Goal: Communication & Community: Answer question/provide support

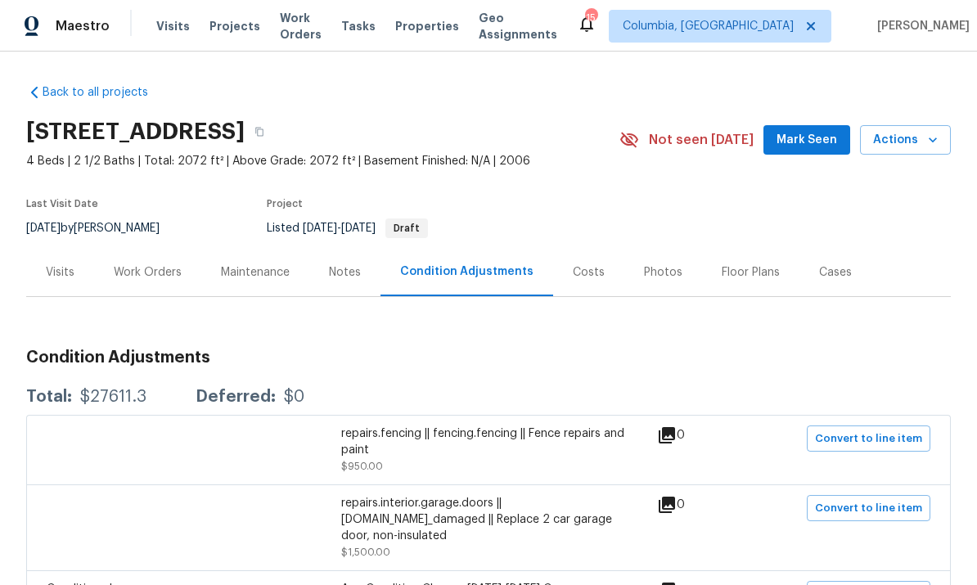
click at [676, 263] on div "Photos" at bounding box center [663, 272] width 78 height 48
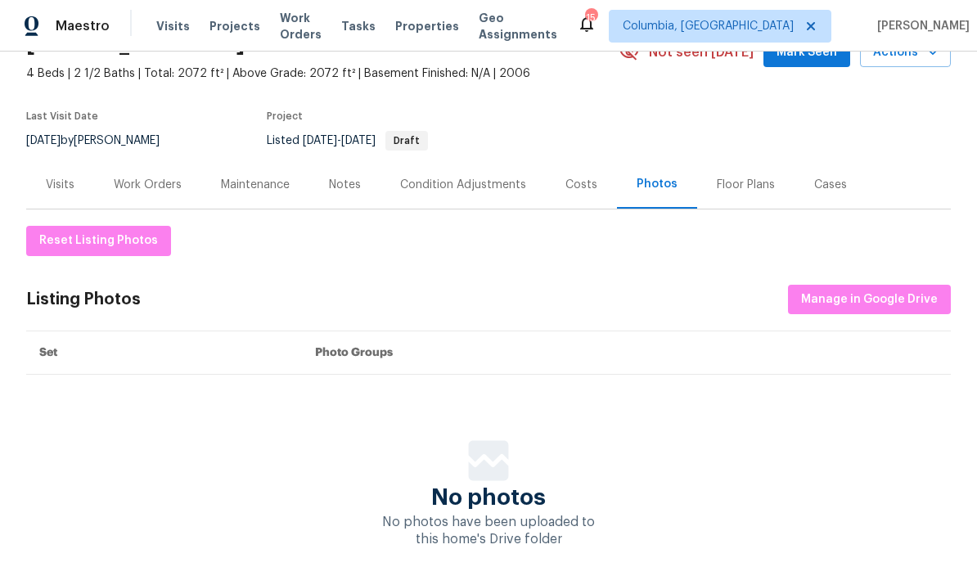
scroll to position [87, 0]
click at [882, 304] on span "Manage in Google Drive" at bounding box center [869, 300] width 137 height 20
click at [224, 20] on span "Projects" at bounding box center [234, 26] width 51 height 16
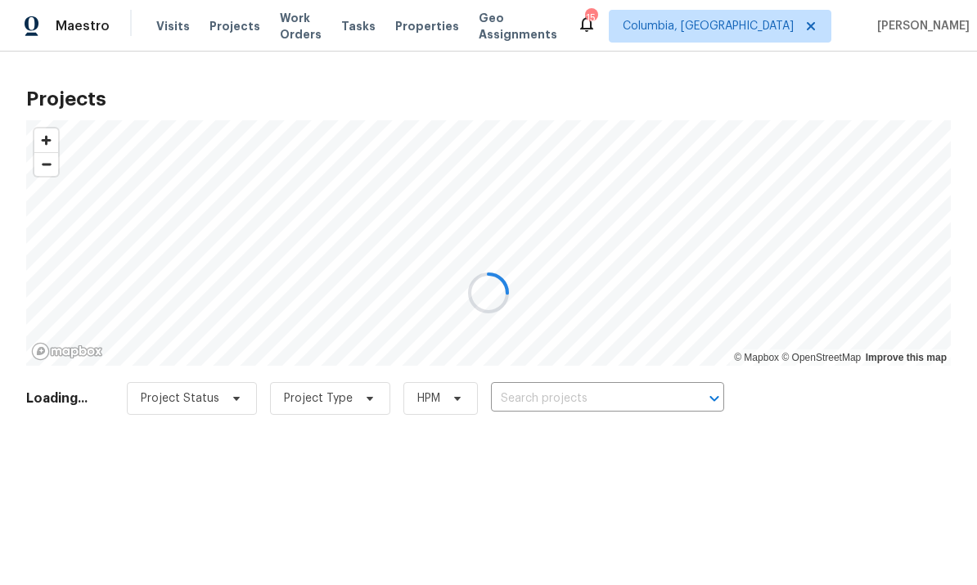
click at [561, 401] on div at bounding box center [488, 292] width 977 height 585
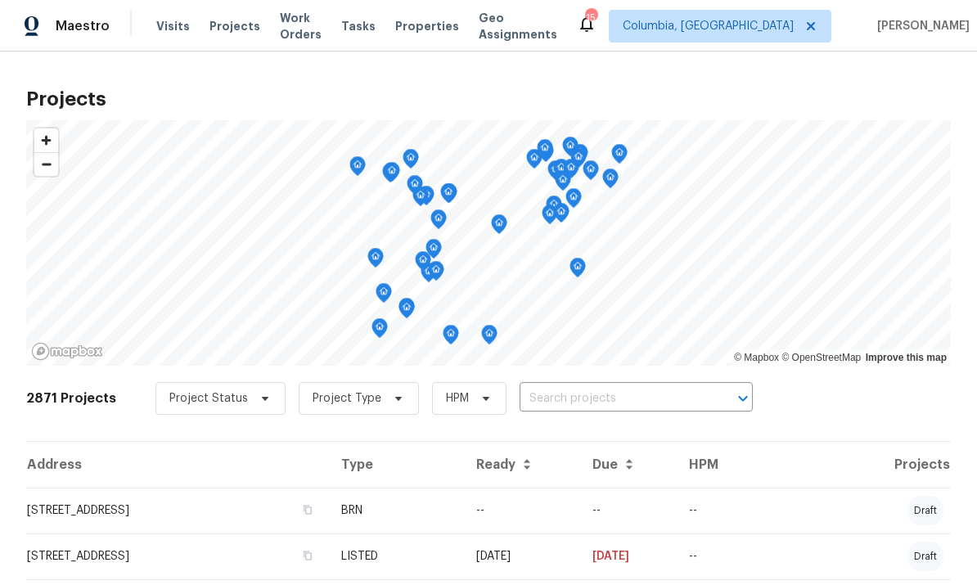
click at [559, 399] on input "text" at bounding box center [613, 398] width 187 height 25
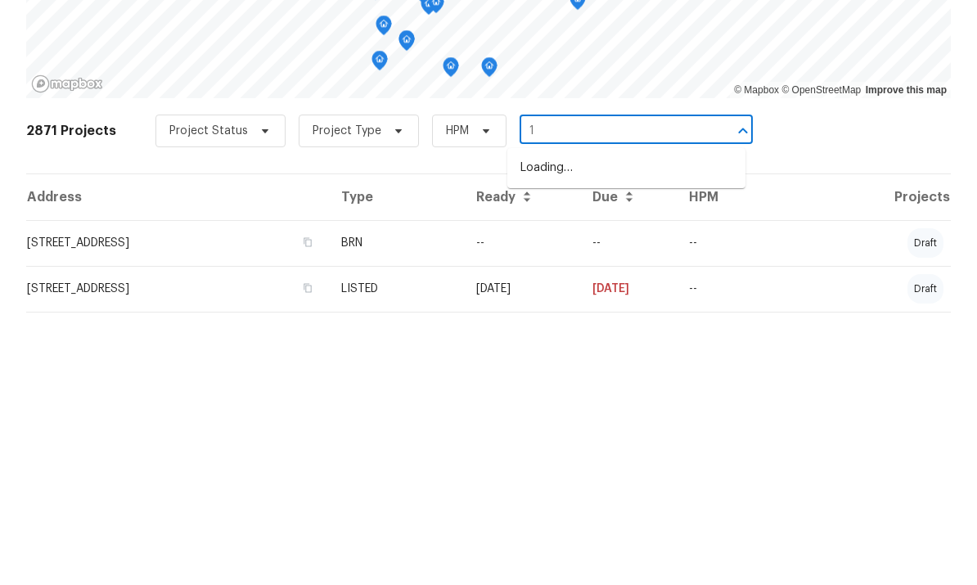
scroll to position [61, 0]
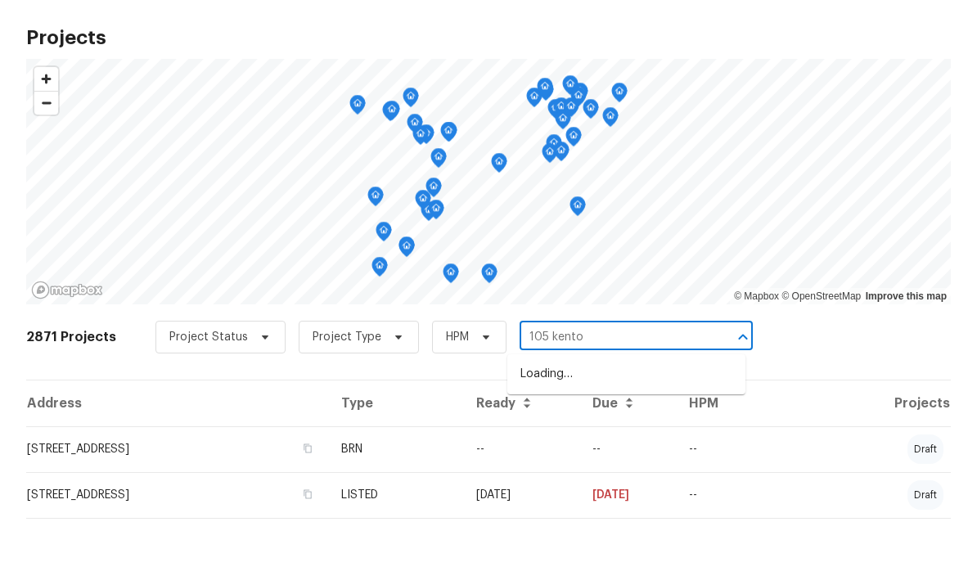
type input "105 kenton"
click at [654, 422] on li "[STREET_ADDRESS]" at bounding box center [626, 435] width 238 height 27
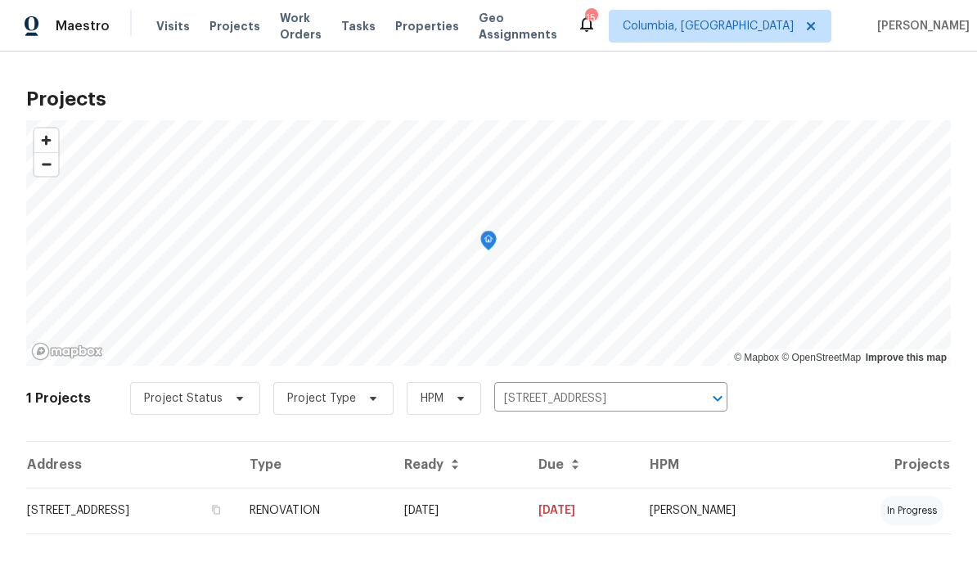
click at [162, 512] on td "[STREET_ADDRESS]" at bounding box center [131, 511] width 210 height 46
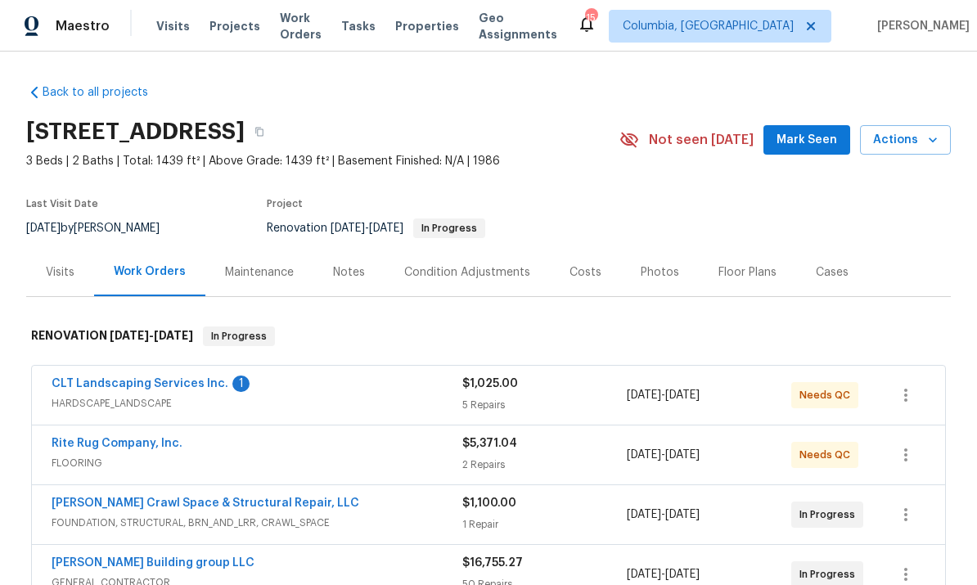
click at [348, 267] on div "Notes" at bounding box center [349, 272] width 32 height 16
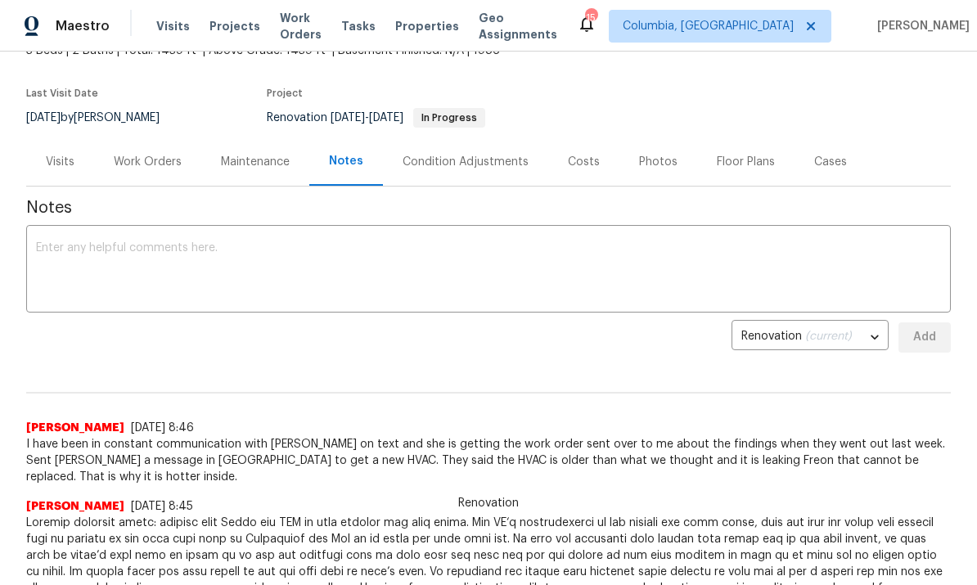
scroll to position [105, 0]
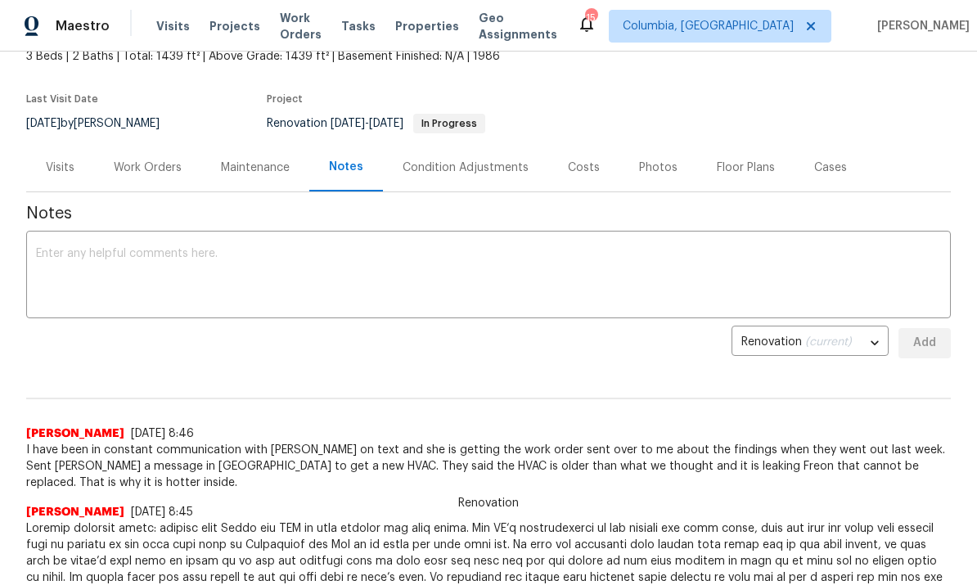
click at [159, 181] on div "Work Orders" at bounding box center [147, 167] width 107 height 48
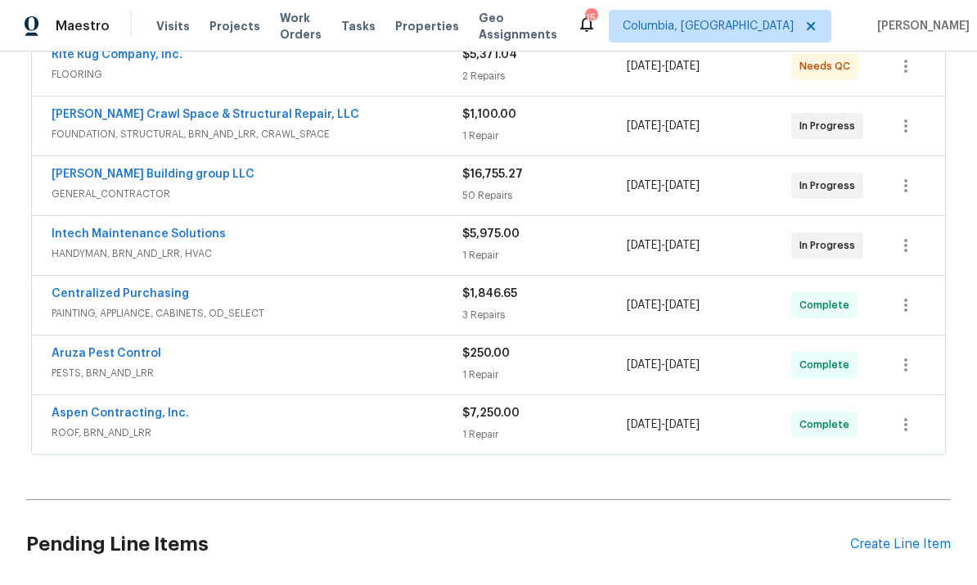
scroll to position [388, 0]
click at [140, 232] on link "Intech Maintenance Solutions" at bounding box center [139, 234] width 174 height 11
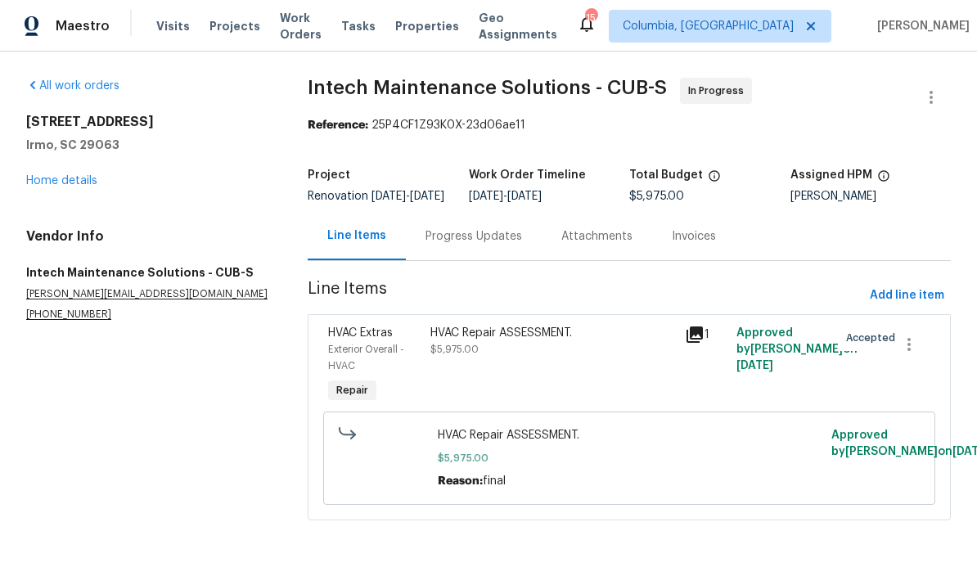
click at [465, 244] on div "Progress Updates" at bounding box center [474, 236] width 97 height 16
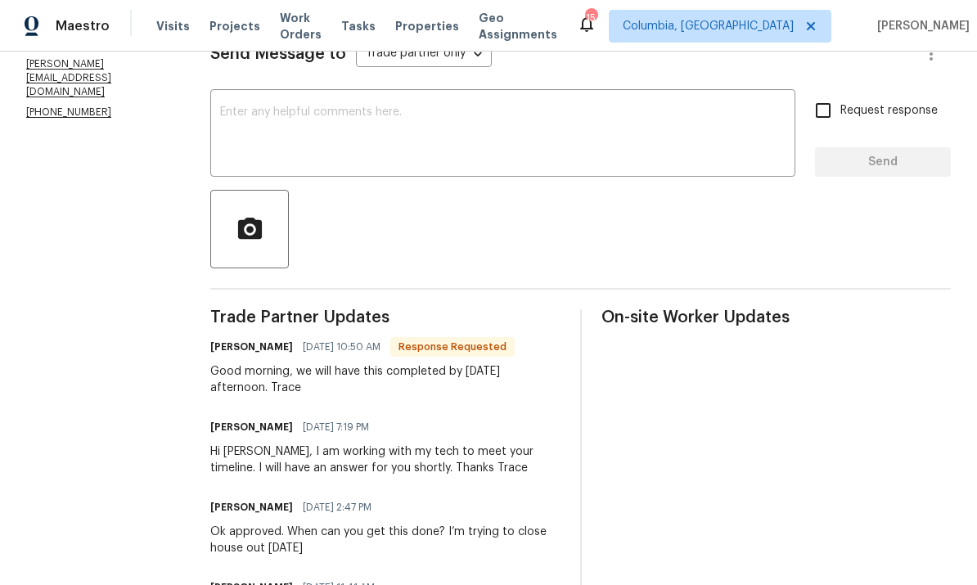
scroll to position [245, 0]
click at [501, 142] on textarea at bounding box center [502, 135] width 565 height 57
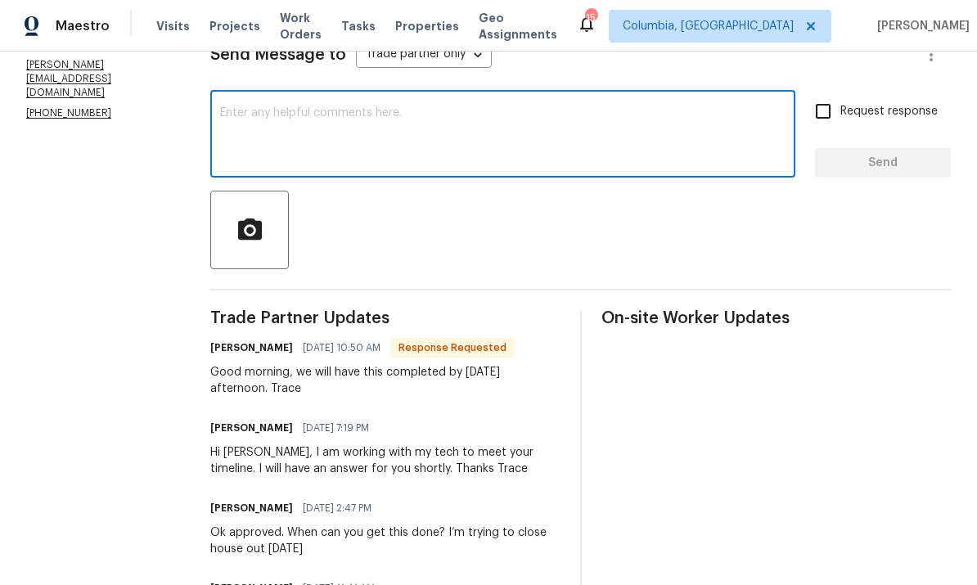
type textarea "T"
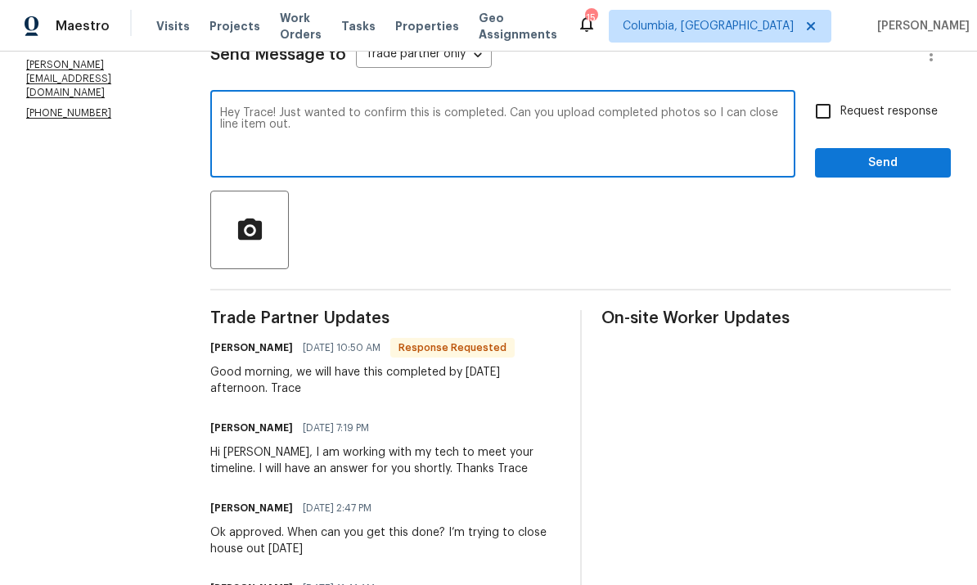
type textarea "Hey Trace! Just wanted to confirm this is completed. Can you upload completed p…"
click at [833, 169] on span "Send" at bounding box center [883, 163] width 110 height 20
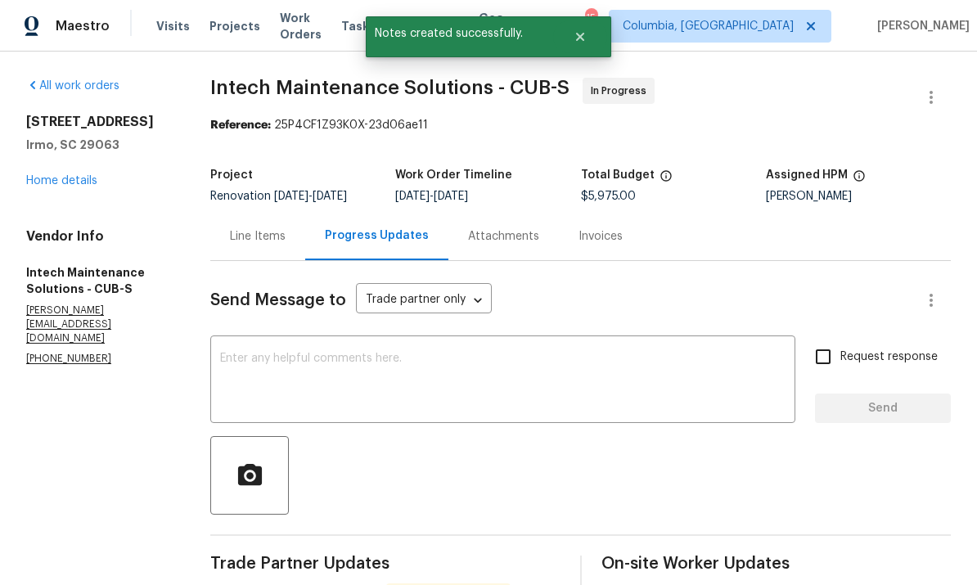
click at [74, 177] on link "Home details" at bounding box center [61, 180] width 71 height 11
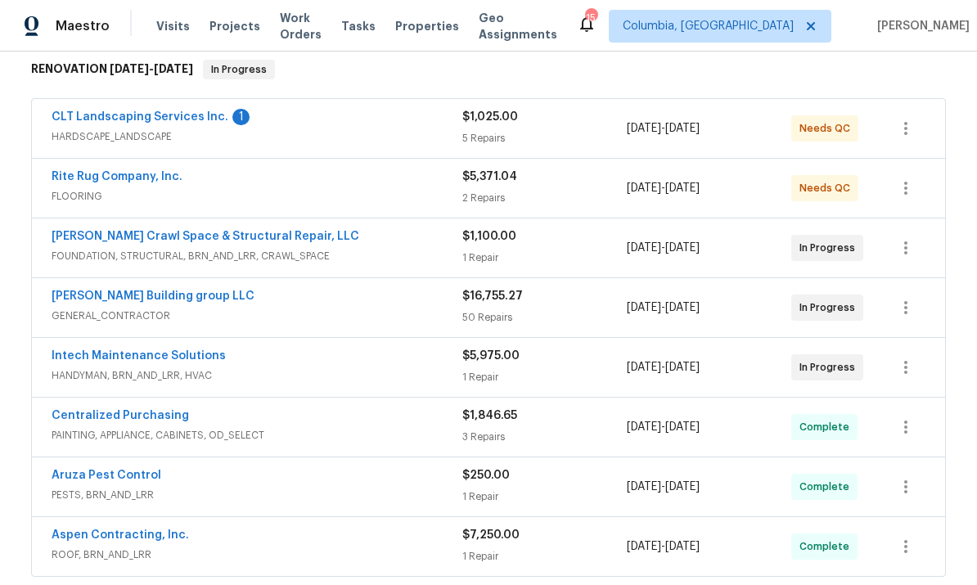
scroll to position [265, 0]
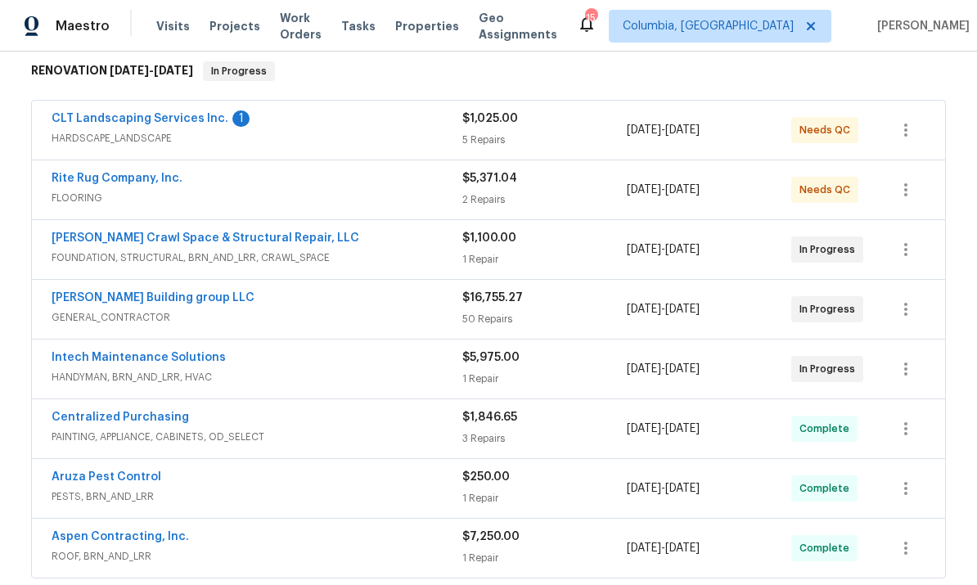
click at [223, 234] on link "[PERSON_NAME] Crawl Space & Structural Repair, LLC" at bounding box center [206, 237] width 308 height 11
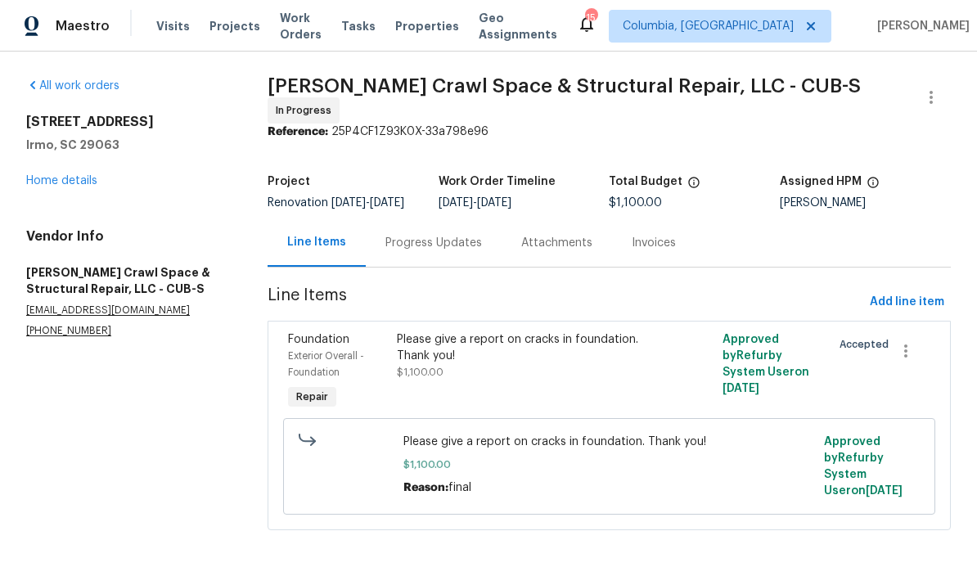
click at [439, 245] on div "Progress Updates" at bounding box center [433, 243] width 97 height 16
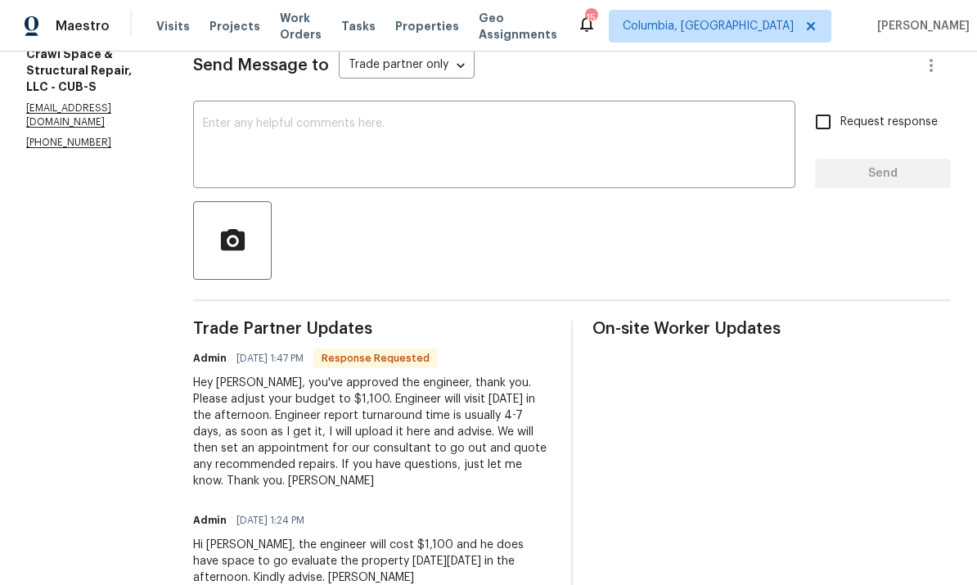
scroll to position [236, 0]
click at [412, 141] on textarea at bounding box center [494, 145] width 583 height 57
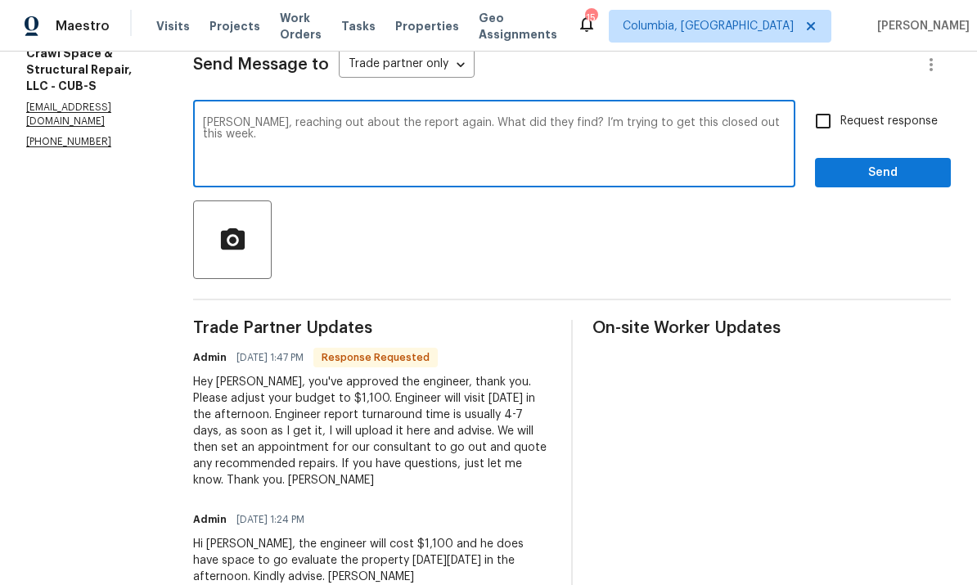
type textarea "[PERSON_NAME], reaching out about the report again. What did they find? I’m try…"
click at [868, 150] on div "Request response Send" at bounding box center [883, 145] width 136 height 83
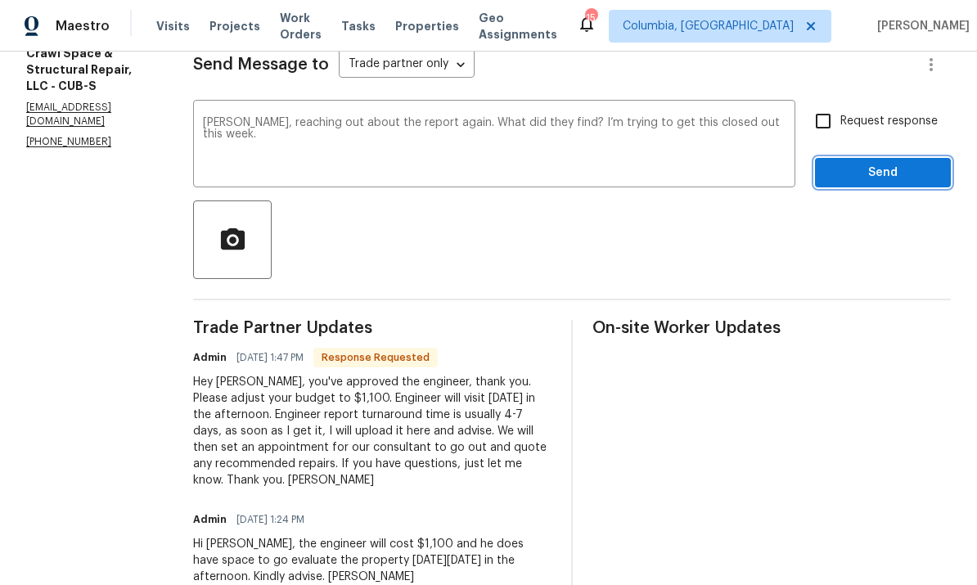
click at [871, 174] on span "Send" at bounding box center [883, 173] width 110 height 20
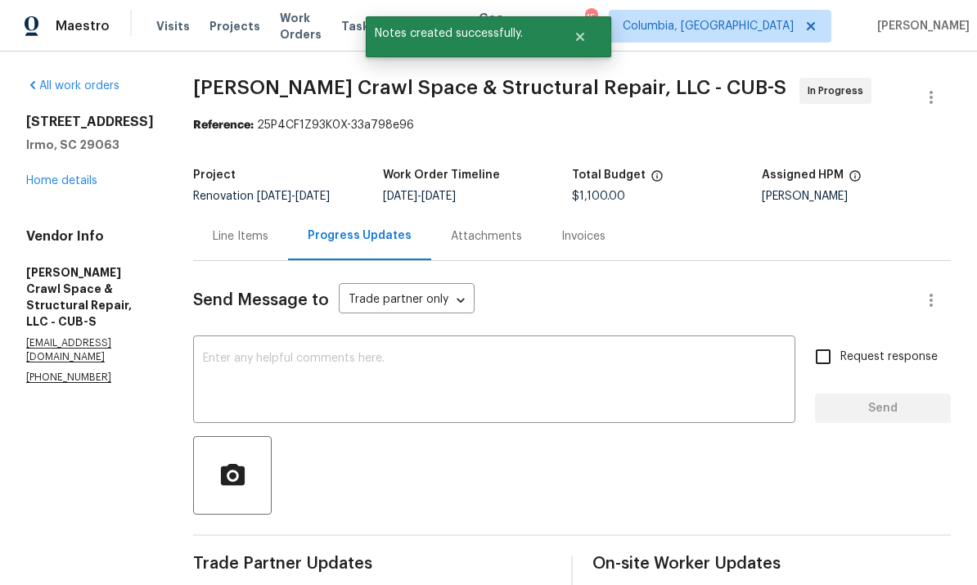
click at [81, 186] on link "Home details" at bounding box center [61, 180] width 71 height 11
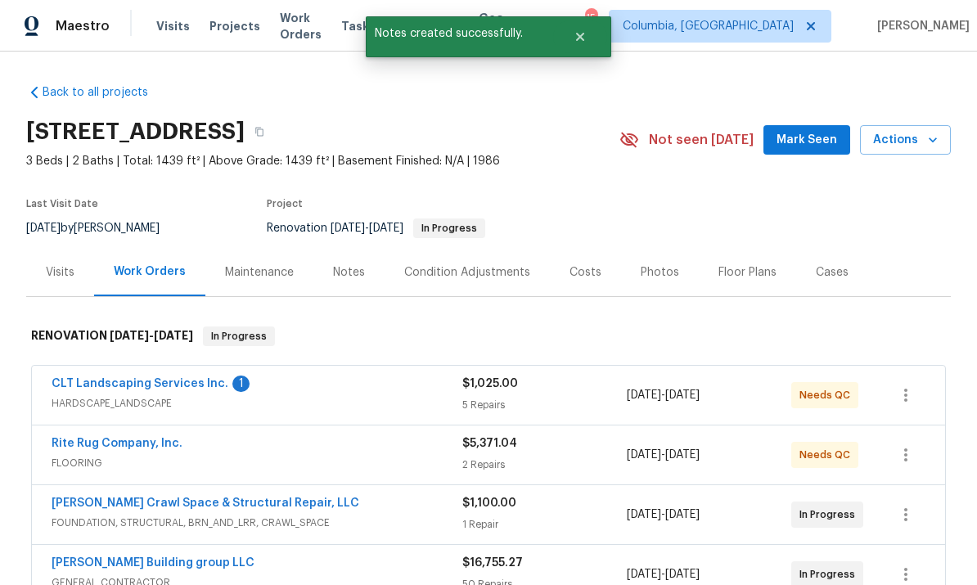
click at [214, 378] on link "CLT Landscaping Services Inc." at bounding box center [140, 383] width 177 height 11
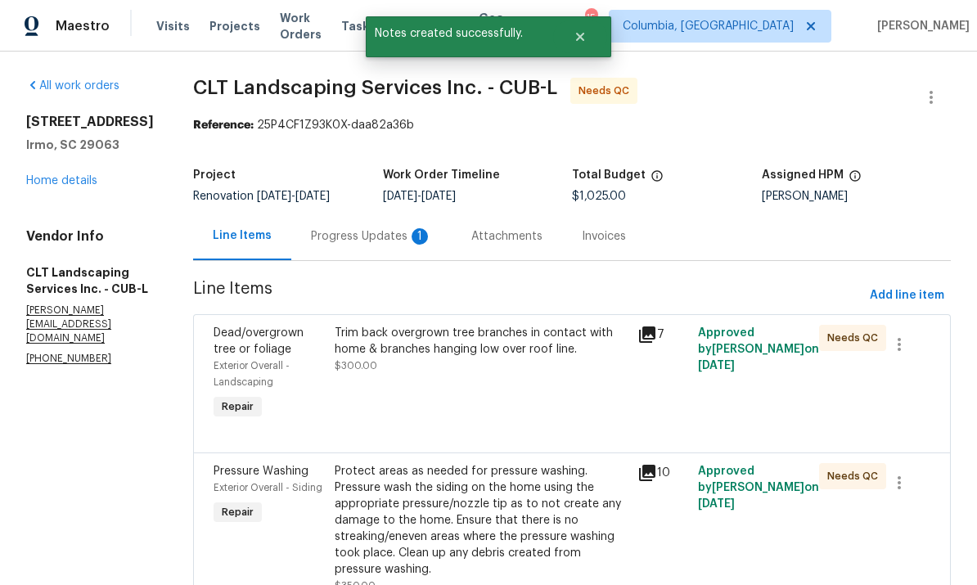
click at [375, 257] on div "Progress Updates 1" at bounding box center [371, 236] width 160 height 48
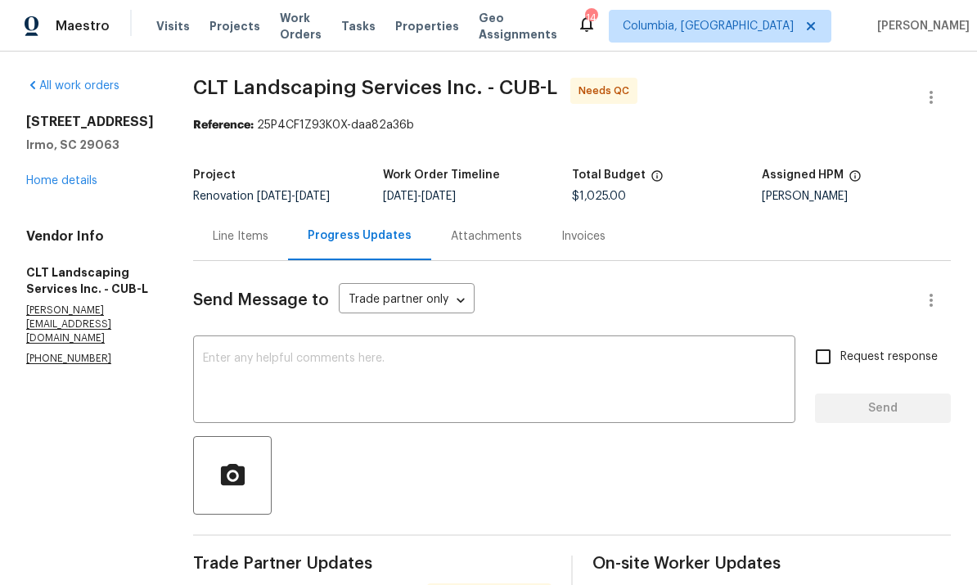
click at [253, 239] on div "Line Items" at bounding box center [241, 236] width 56 height 16
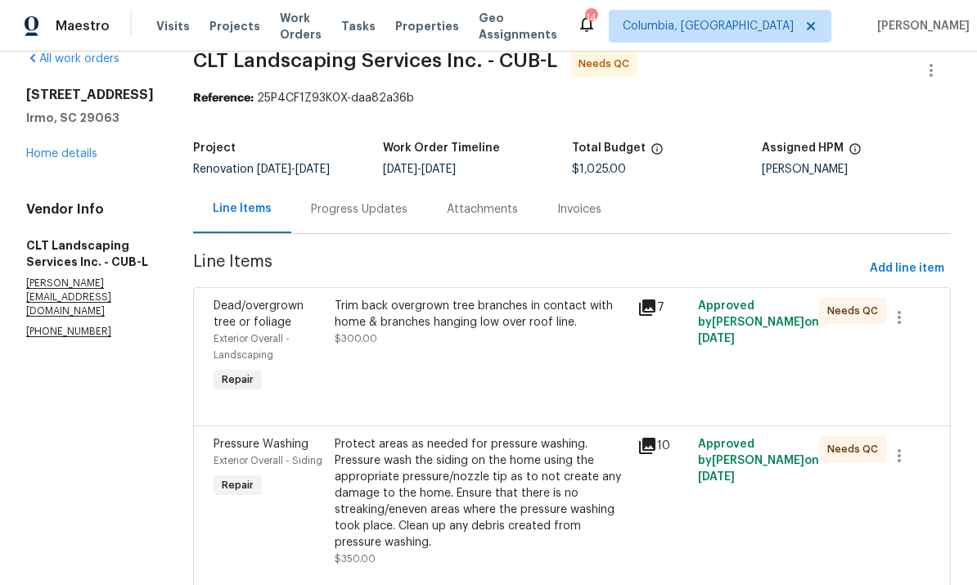
scroll to position [21, 0]
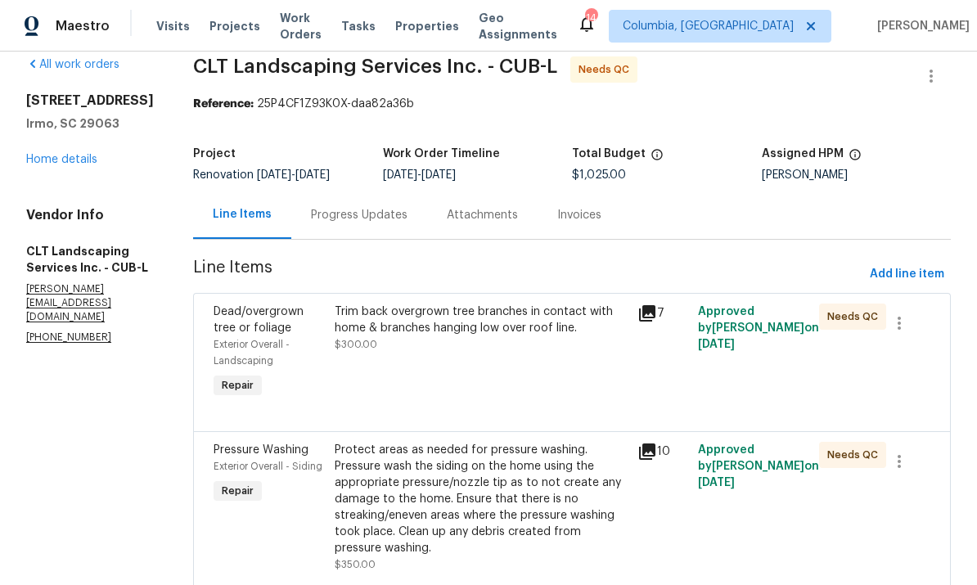
click at [66, 155] on link "Home details" at bounding box center [61, 159] width 71 height 11
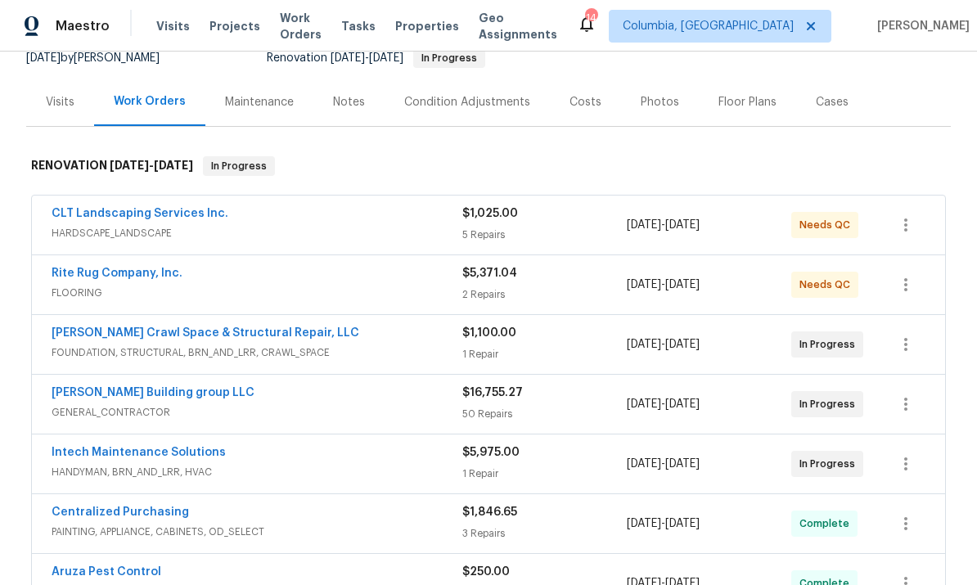
scroll to position [187, 0]
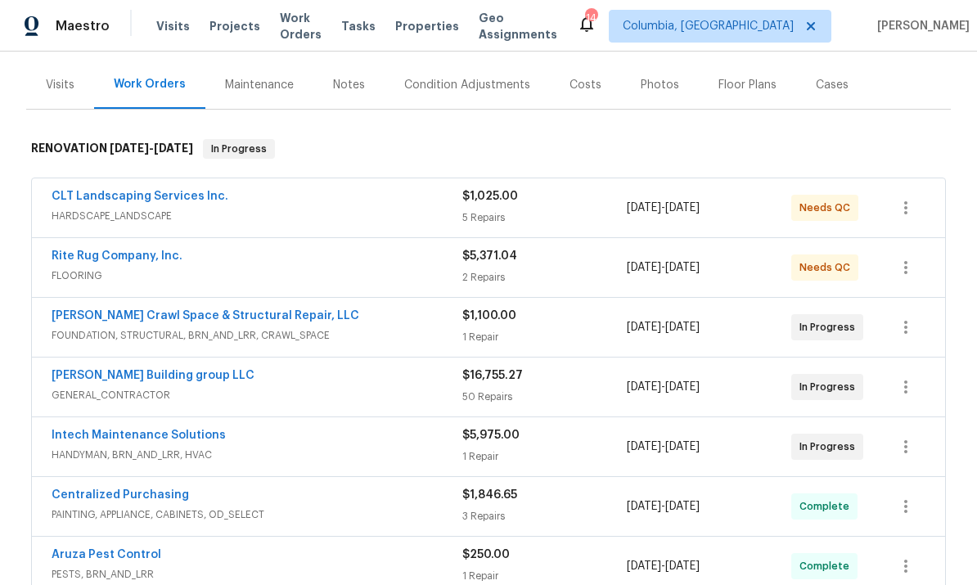
click at [551, 574] on div "1 Repair" at bounding box center [544, 576] width 164 height 16
